Goal: Task Accomplishment & Management: Manage account settings

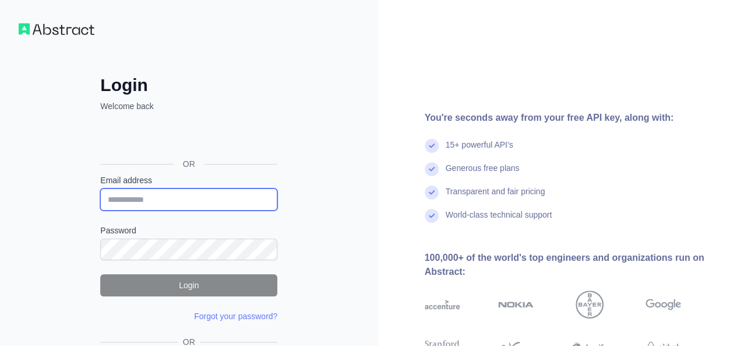
type input "**********"
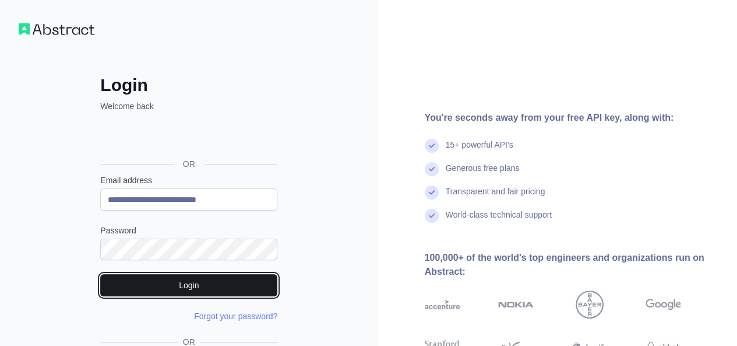
click at [177, 276] on button "Login" at bounding box center [188, 285] width 177 height 22
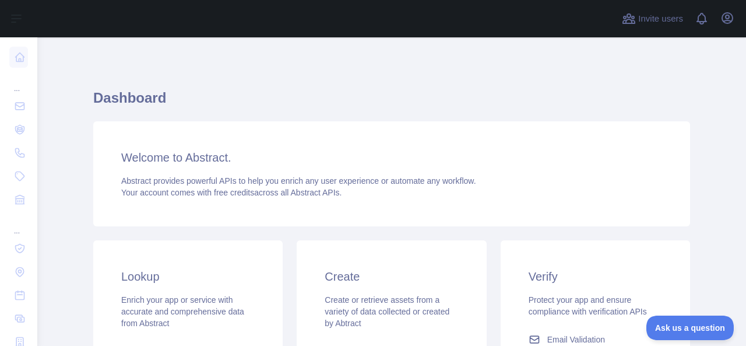
click at [59, 79] on main "Dashboard Welcome to Abstract. Abstract provides powerful APIs to help you enri…" at bounding box center [391, 191] width 709 height 308
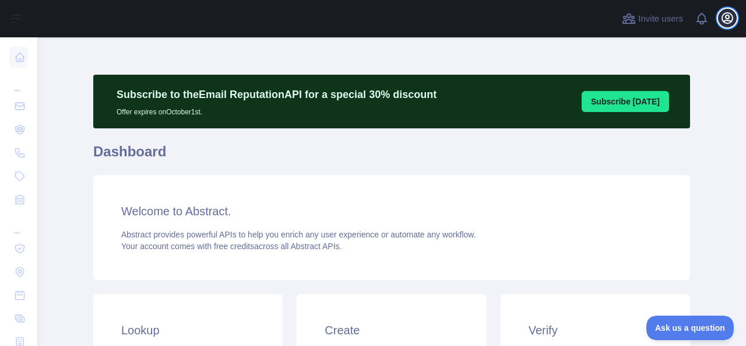
click at [724, 21] on icon "button" at bounding box center [727, 18] width 10 height 10
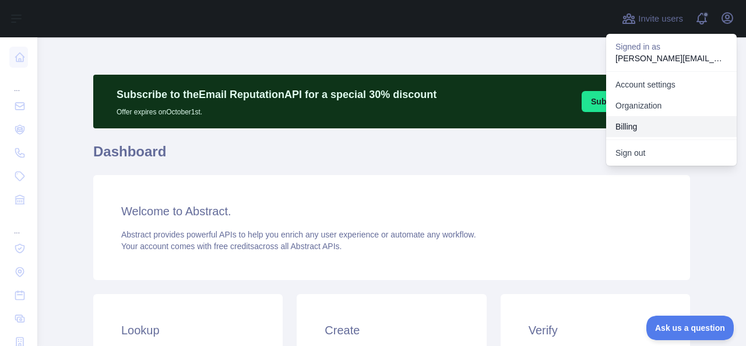
click at [649, 119] on button "Billing" at bounding box center [671, 126] width 131 height 21
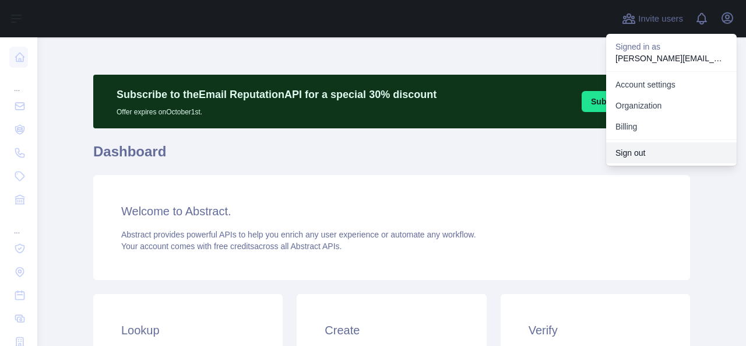
click at [635, 156] on button "Sign out" at bounding box center [671, 152] width 131 height 21
